Goal: Check status: Check status

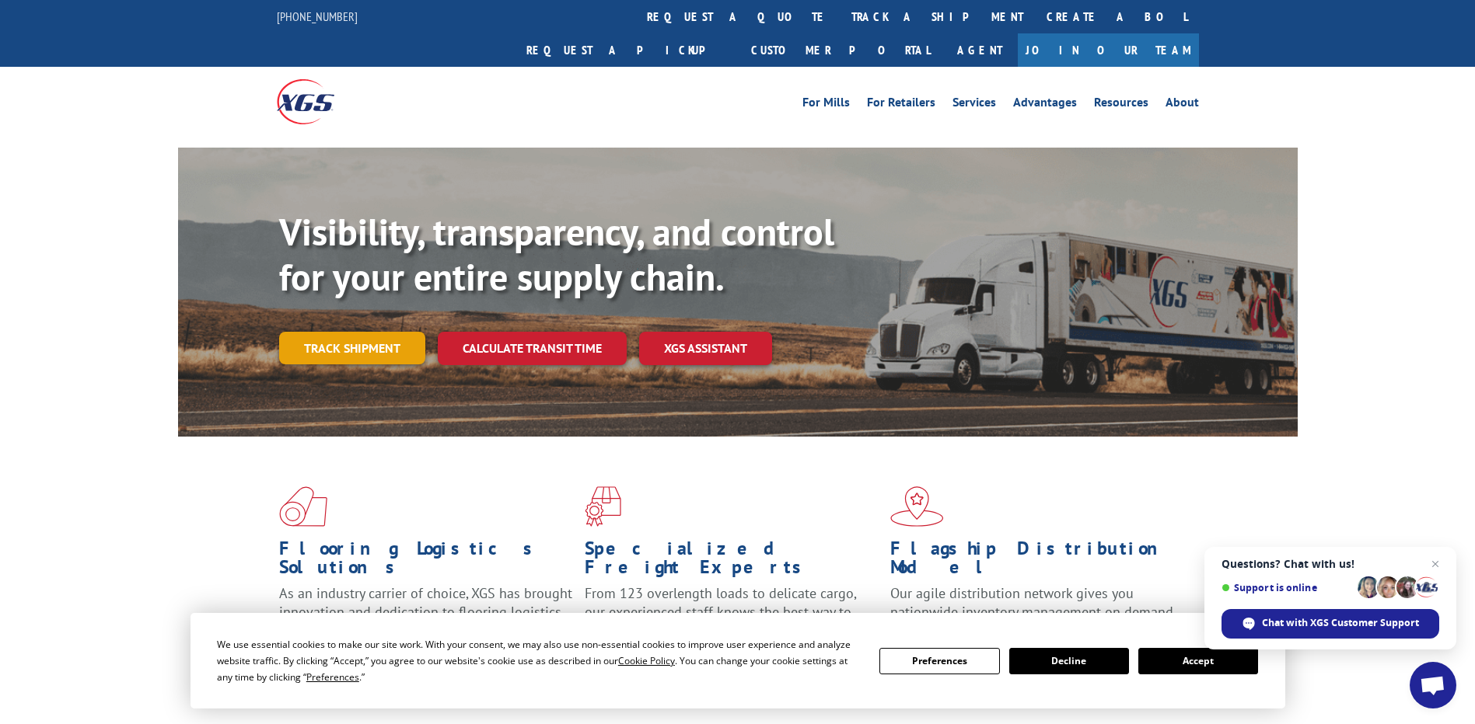
click at [379, 332] on link "Track shipment" at bounding box center [352, 348] width 146 height 33
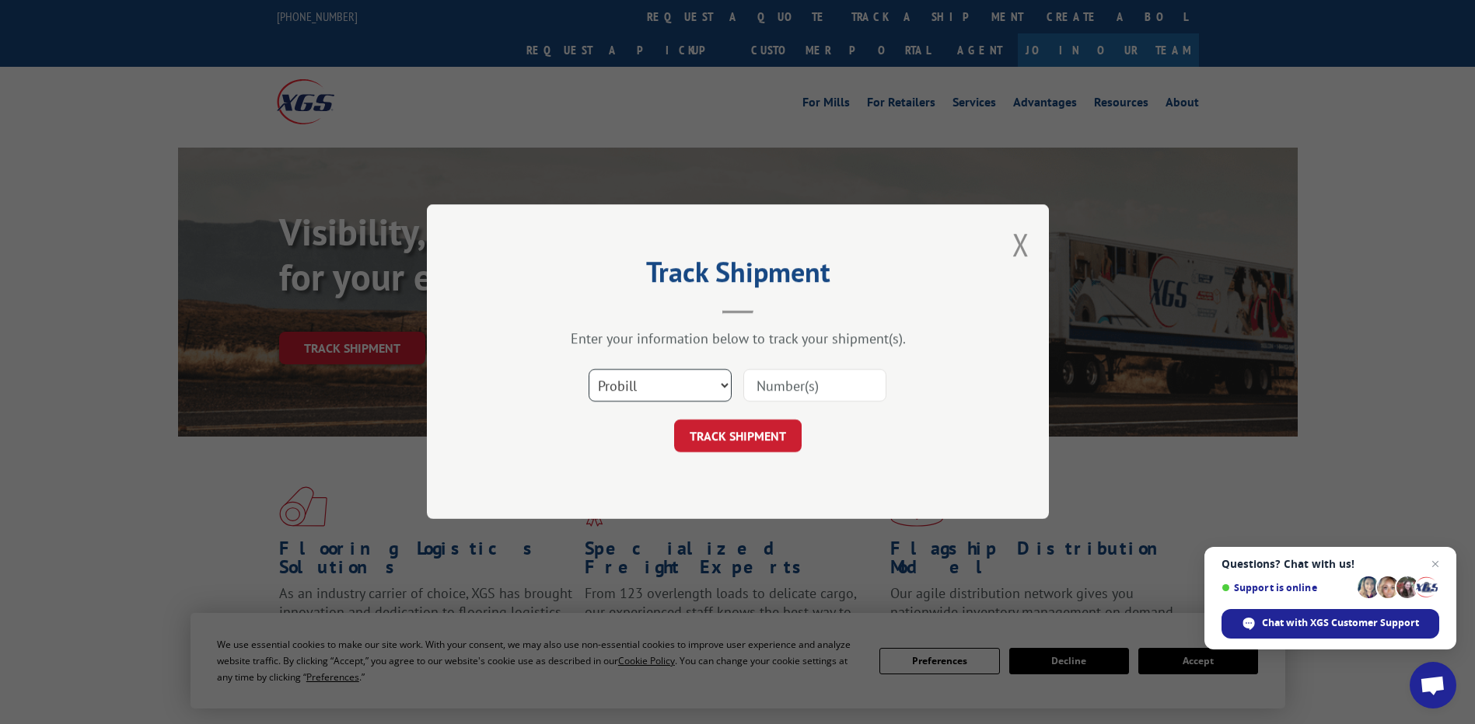
click at [668, 386] on select "Select category... Probill BOL PO" at bounding box center [659, 386] width 143 height 33
click at [588, 370] on select "Select category... Probill BOL PO" at bounding box center [659, 386] width 143 height 33
click at [821, 393] on input at bounding box center [814, 386] width 143 height 33
click at [788, 382] on input at bounding box center [814, 386] width 143 height 33
paste input "00017418382"
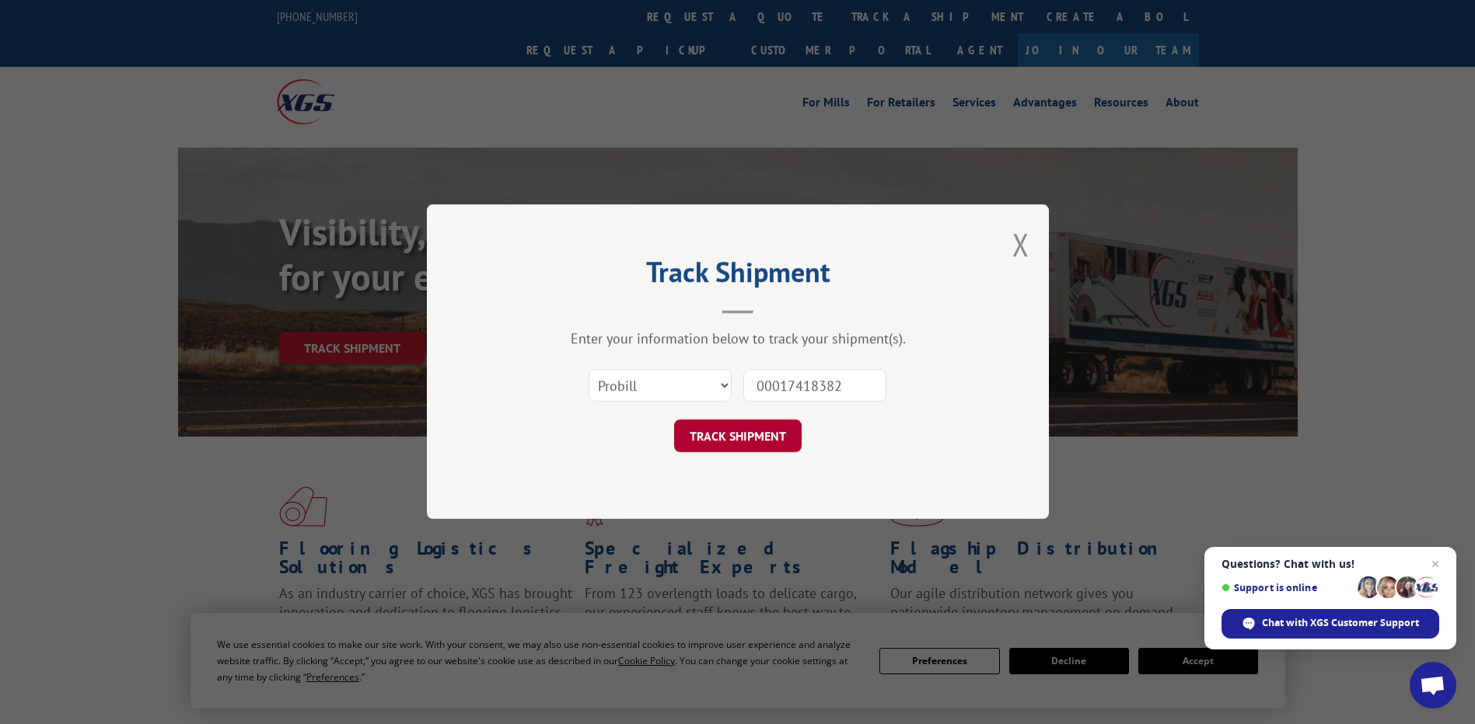
type input "00017418382"
click at [745, 427] on button "TRACK SHIPMENT" at bounding box center [737, 437] width 127 height 33
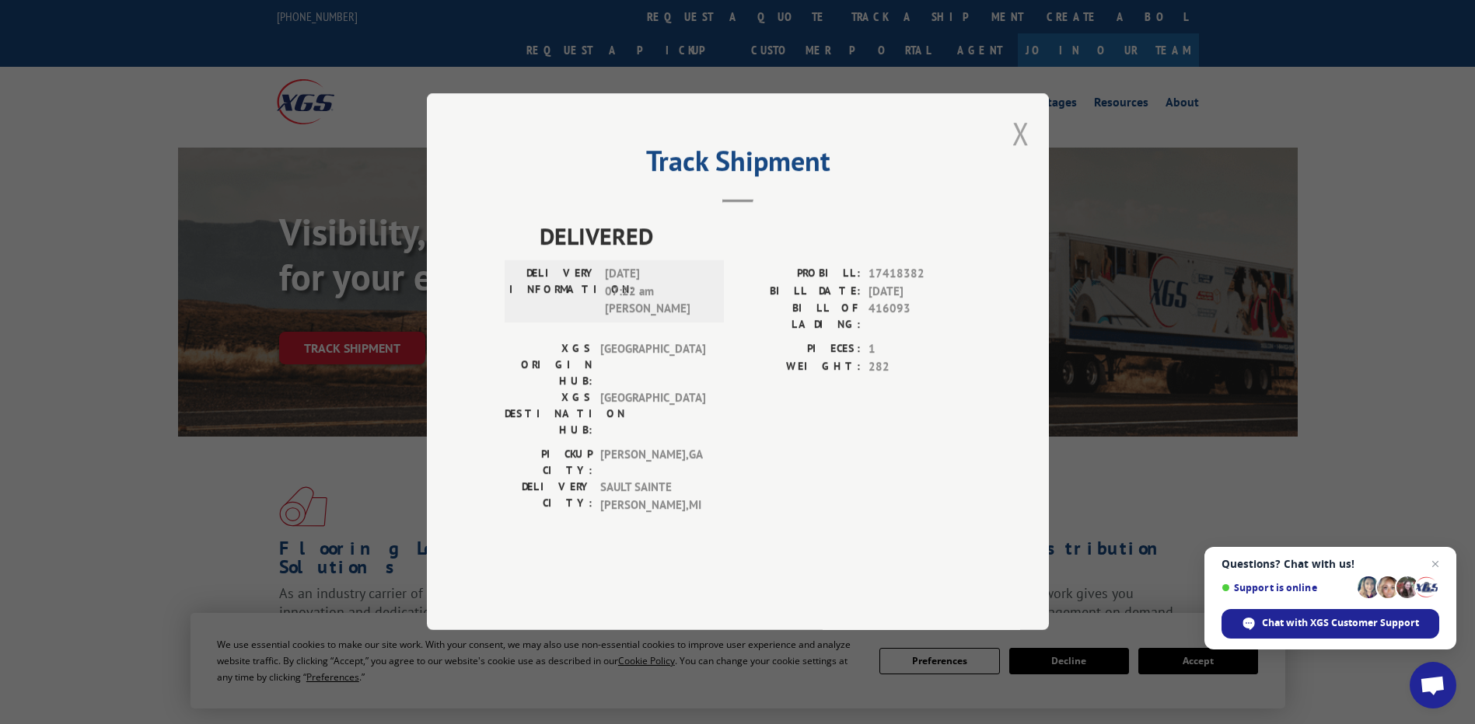
click at [1018, 154] on button "Close modal" at bounding box center [1020, 133] width 17 height 41
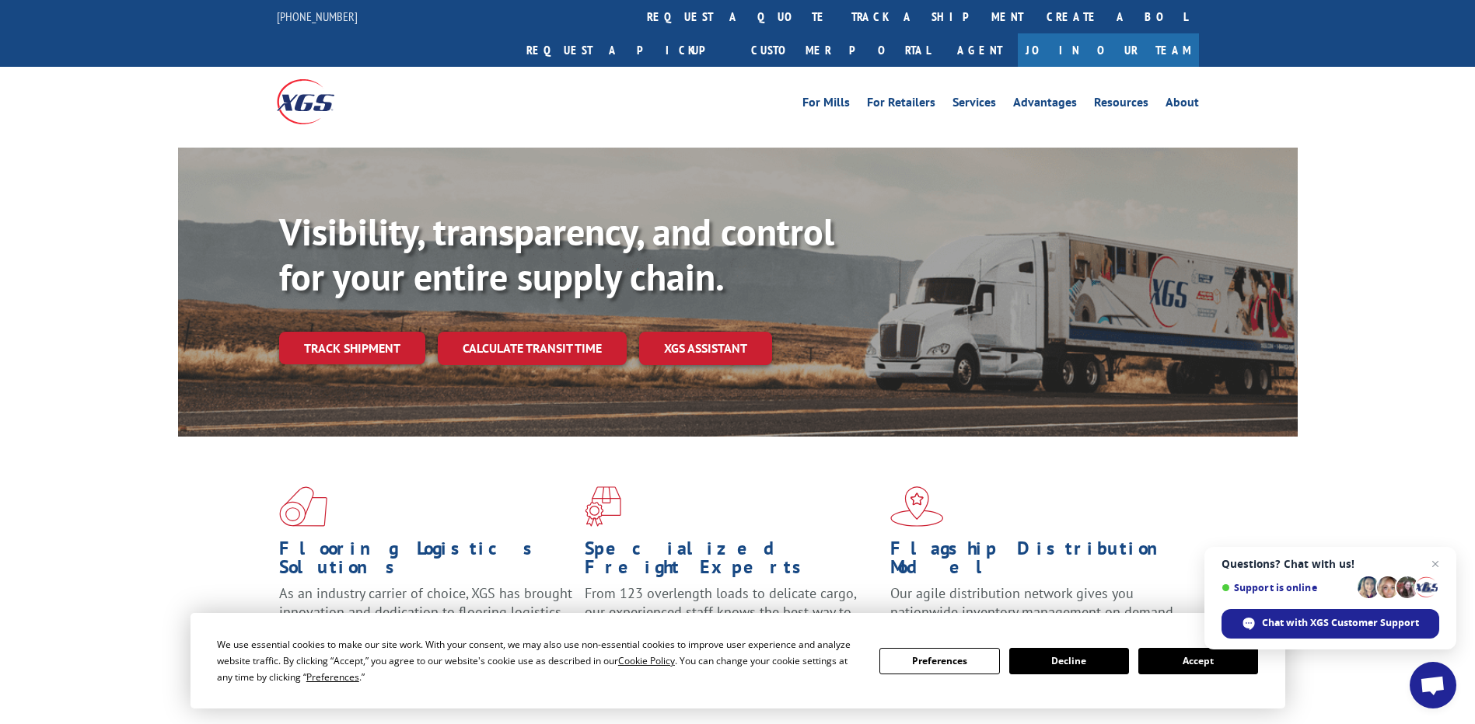
click at [1154, 655] on button "Accept" at bounding box center [1198, 661] width 120 height 26
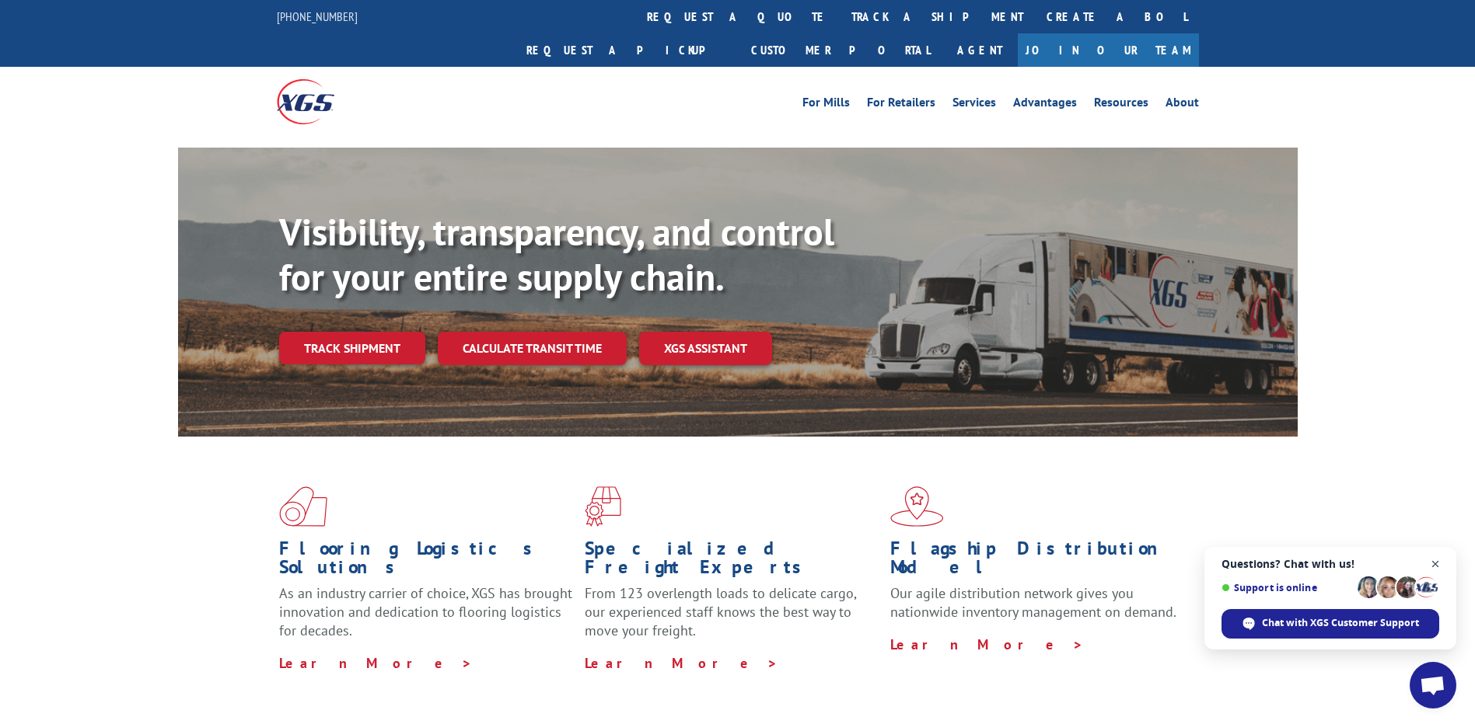
click at [1434, 567] on span "Open chat" at bounding box center [1435, 564] width 19 height 19
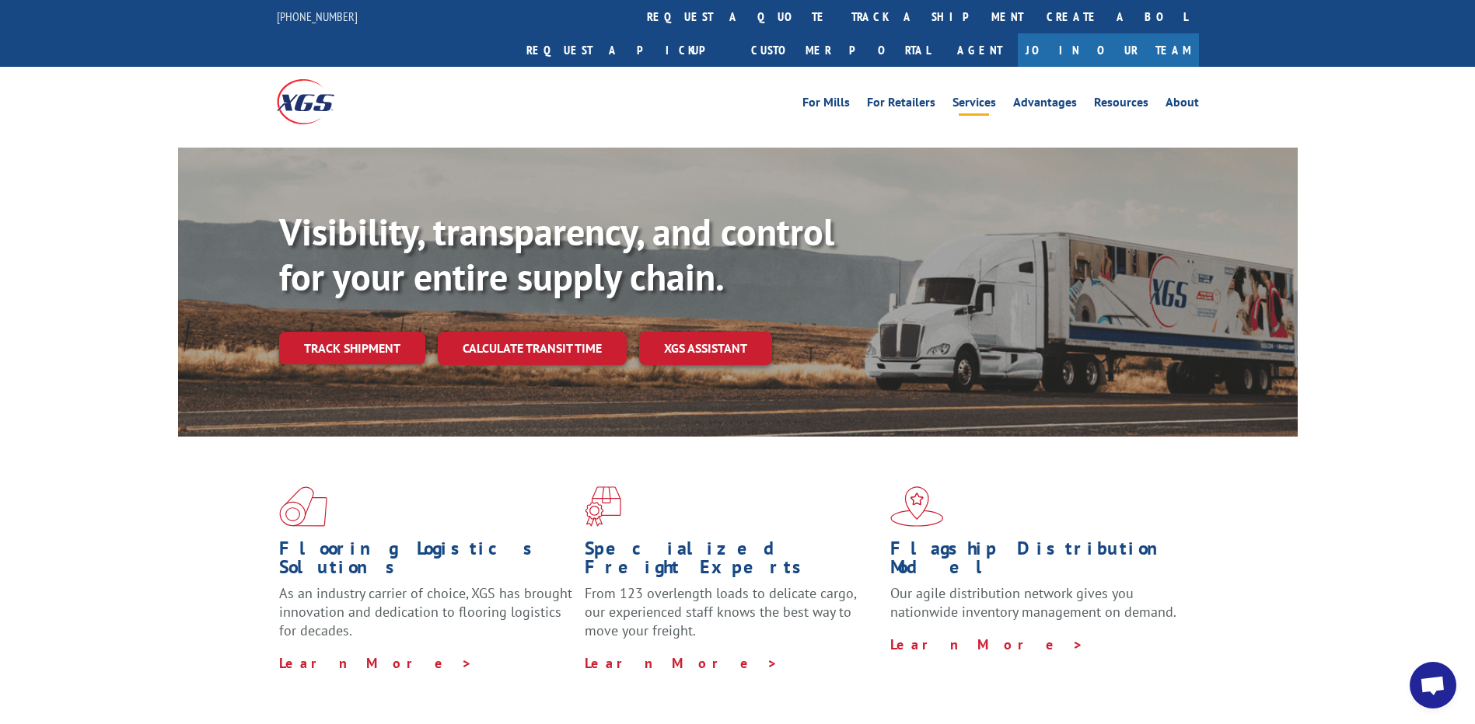
click at [978, 96] on link "Services" at bounding box center [974, 104] width 44 height 17
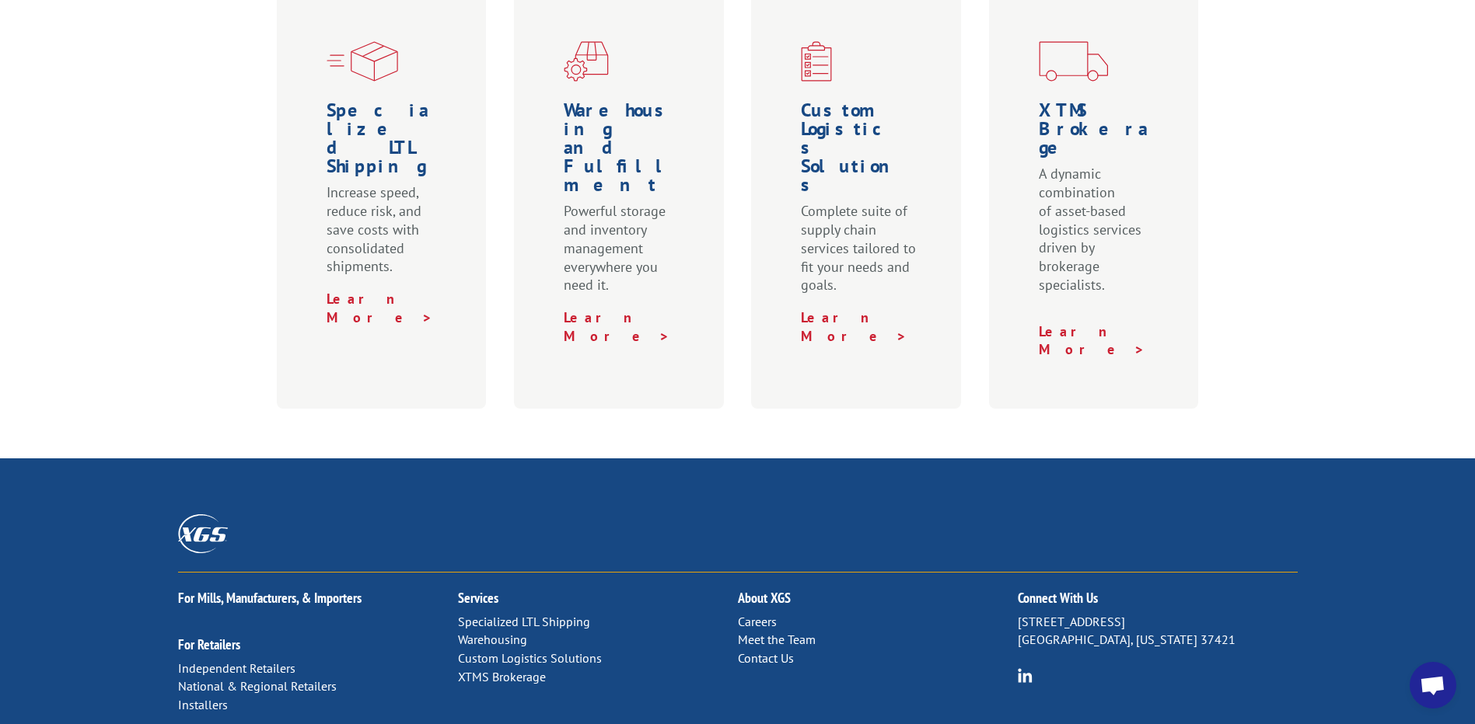
scroll to position [777, 0]
